Goal: Information Seeking & Learning: Understand process/instructions

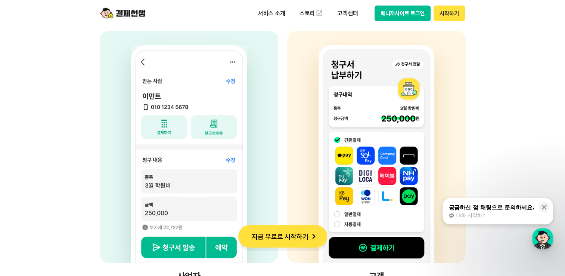
scroll to position [1981, 0]
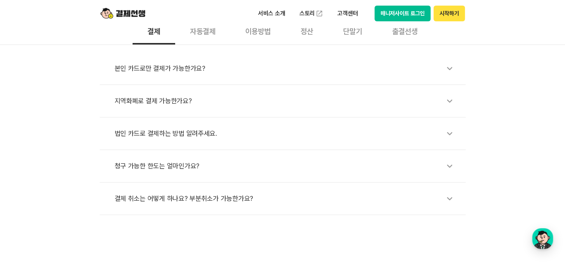
scroll to position [224, 0]
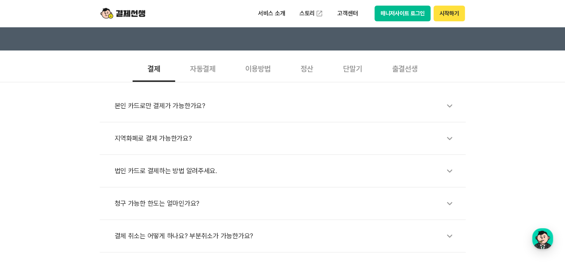
click at [197, 72] on div "자동결제" at bounding box center [202, 68] width 55 height 28
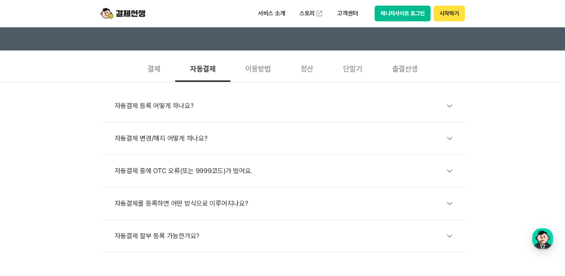
click at [247, 70] on div "이용방법" at bounding box center [258, 68] width 55 height 28
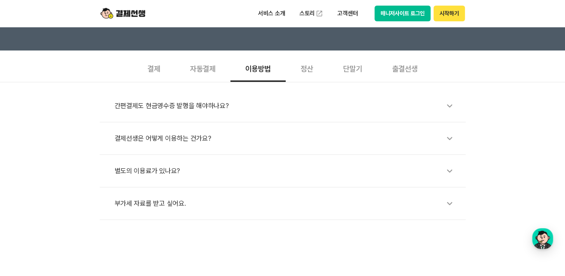
click at [301, 66] on div "정산" at bounding box center [307, 68] width 43 height 28
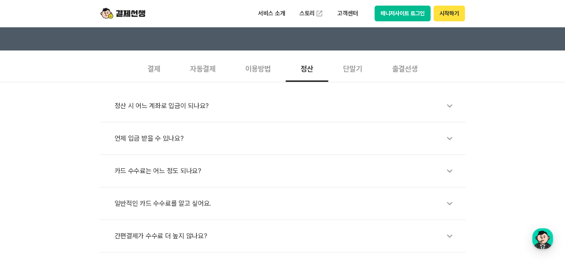
click at [355, 68] on div "단말기" at bounding box center [353, 68] width 49 height 28
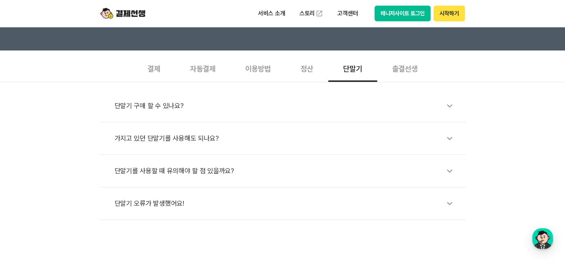
click at [403, 72] on div "출결선생" at bounding box center [404, 68] width 55 height 28
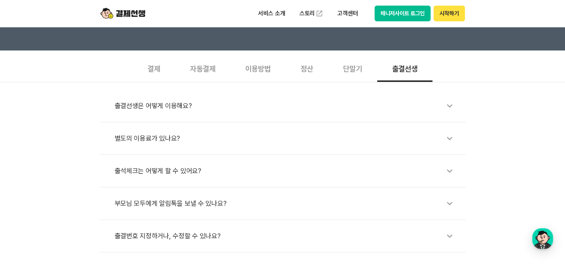
click at [148, 66] on div "결제" at bounding box center [154, 68] width 43 height 28
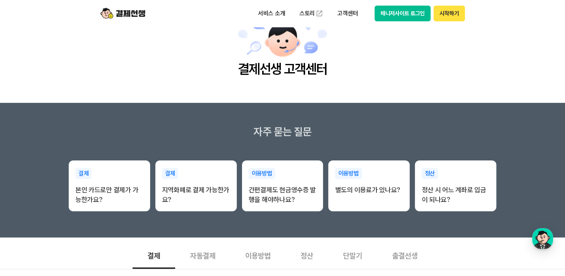
scroll to position [0, 0]
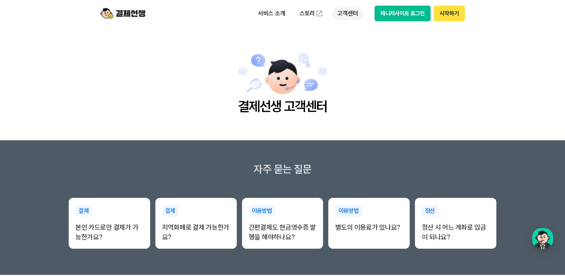
click at [345, 14] on p "고객센터" at bounding box center [347, 13] width 31 height 13
click at [351, 62] on link "이용 가이드" at bounding box center [363, 60] width 63 height 16
